Goal: Find specific page/section: Find specific page/section

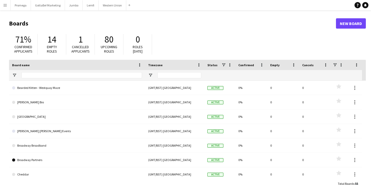
click at [7, 5] on app-icon "Menu" at bounding box center [5, 5] width 4 height 4
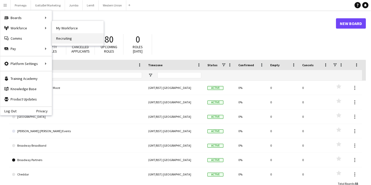
click at [69, 39] on link "Recruiting" at bounding box center [77, 38] width 51 height 10
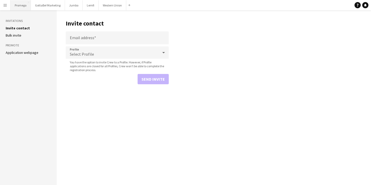
click at [11, 6] on button "Promega Close" at bounding box center [21, 5] width 20 height 10
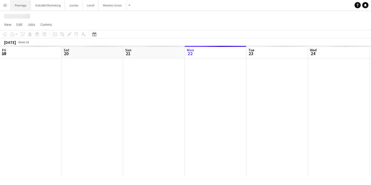
scroll to position [0, 123]
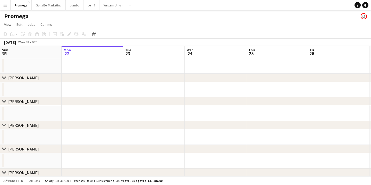
click at [4, 6] on app-icon "Menu" at bounding box center [5, 5] width 4 height 4
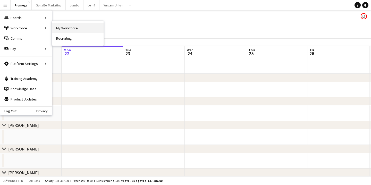
click at [72, 26] on link "My Workforce" at bounding box center [77, 28] width 51 height 10
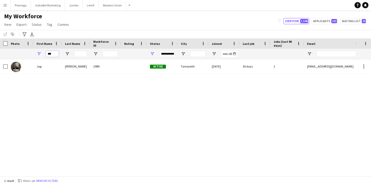
drag, startPoint x: 56, startPoint y: 54, endPoint x: 38, endPoint y: 54, distance: 17.5
click at [38, 54] on div "***" at bounding box center [47, 54] width 28 height 10
type input "*"
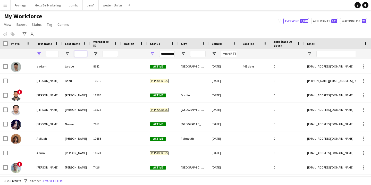
paste input "******"
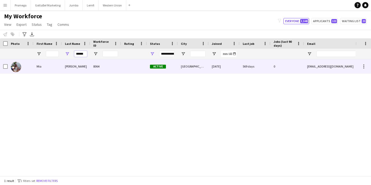
type input "******"
click at [42, 68] on div "Mia" at bounding box center [47, 66] width 28 height 14
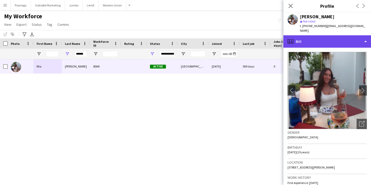
click at [351, 41] on div "profile Bio" at bounding box center [327, 41] width 88 height 12
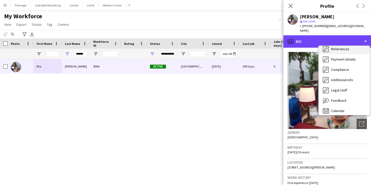
scroll to position [59, 0]
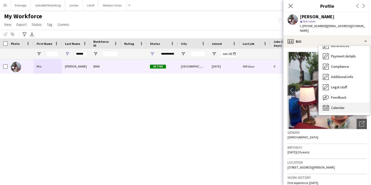
click at [337, 105] on span "Calendar" at bounding box center [338, 107] width 14 height 5
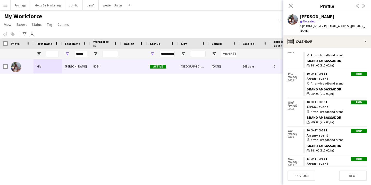
scroll to position [411, 0]
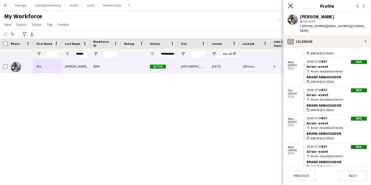
click at [290, 5] on icon at bounding box center [290, 5] width 5 height 5
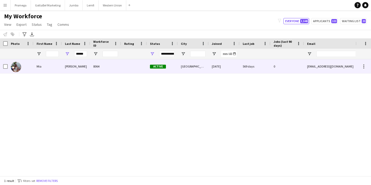
click at [64, 66] on div "[PERSON_NAME]" at bounding box center [76, 66] width 28 height 14
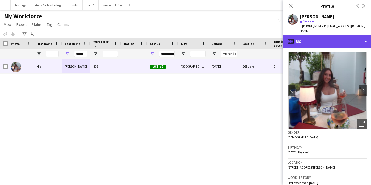
click at [353, 37] on div "profile Bio" at bounding box center [327, 41] width 88 height 12
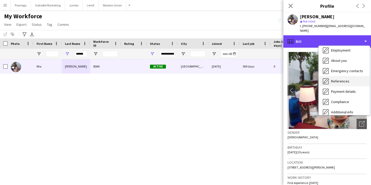
scroll to position [59, 0]
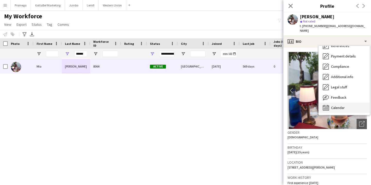
click at [337, 105] on span "Calendar" at bounding box center [338, 107] width 14 height 5
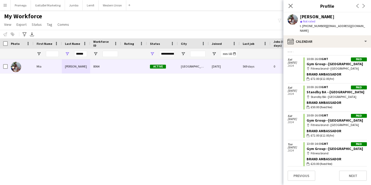
scroll to position [203, 0]
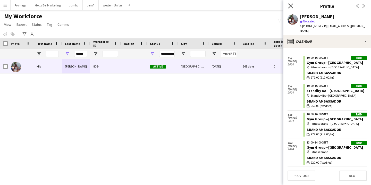
click at [289, 7] on icon at bounding box center [290, 5] width 5 height 5
